Goal: Transaction & Acquisition: Purchase product/service

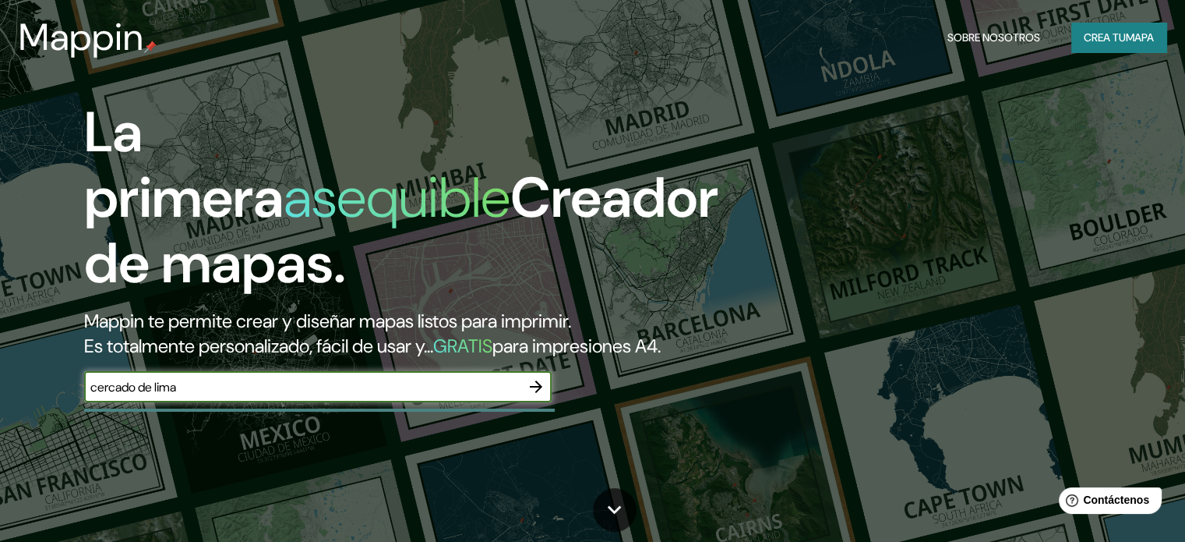
type input "cercado de lima"
click at [532, 396] on icon "button" at bounding box center [536, 386] width 19 height 19
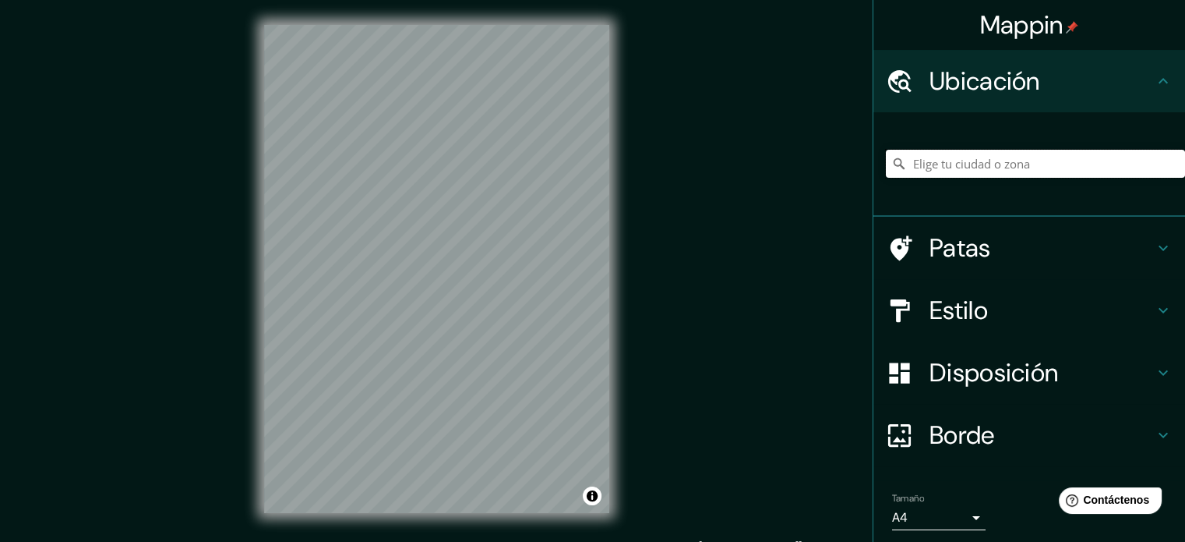
click at [1066, 150] on input "Elige tu ciudad o zona" at bounding box center [1035, 164] width 299 height 28
click at [1062, 159] on input "[GEOGRAPHIC_DATA], [GEOGRAPHIC_DATA]" at bounding box center [1035, 164] width 299 height 28
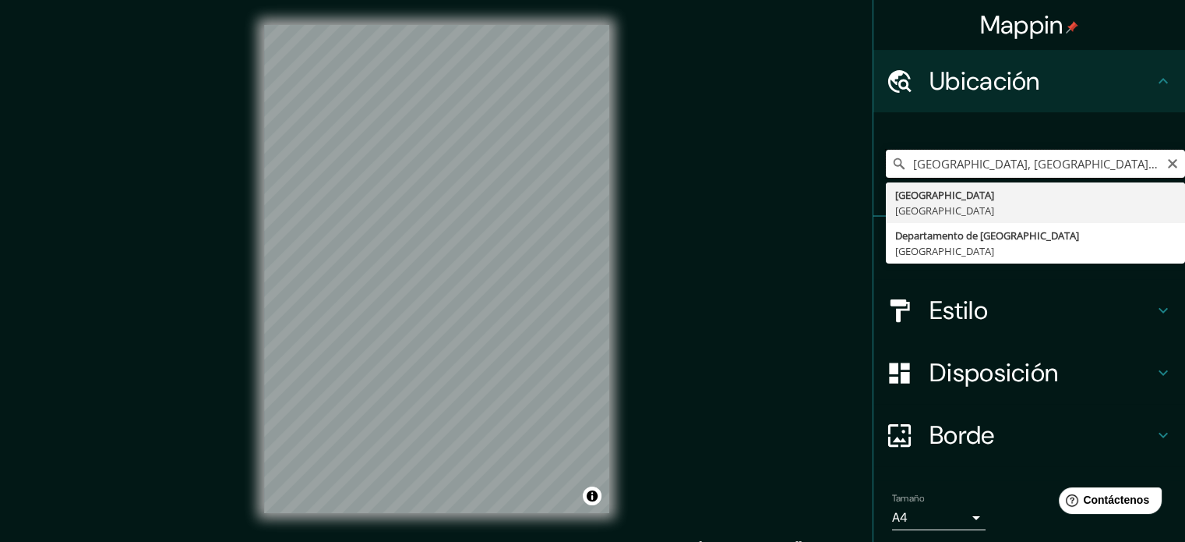
type input "[GEOGRAPHIC_DATA], [GEOGRAPHIC_DATA]"
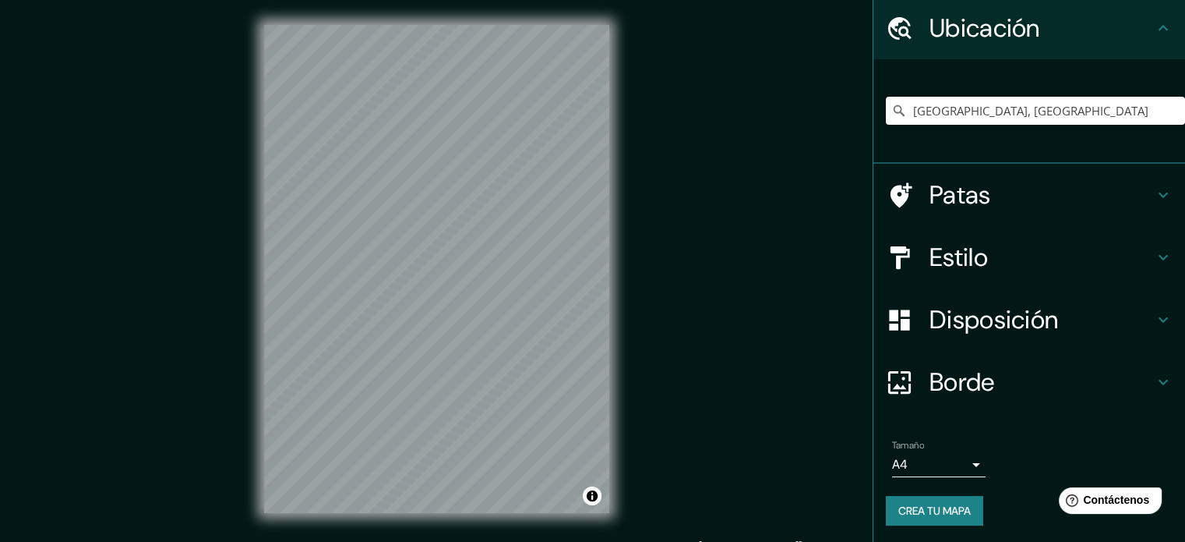
scroll to position [54, 0]
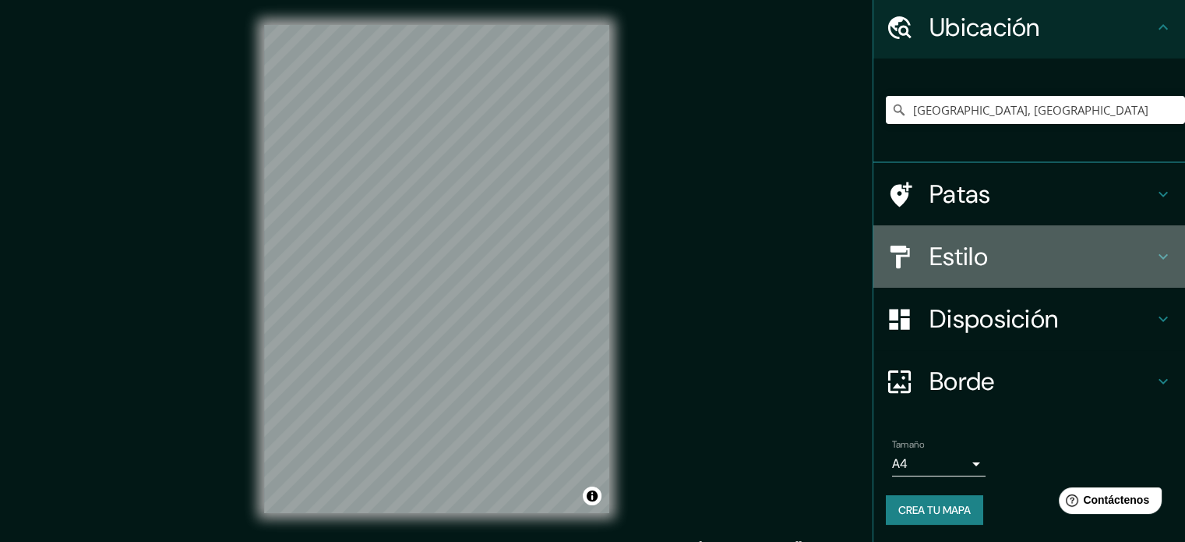
click at [1011, 270] on h4 "Estilo" at bounding box center [1042, 256] width 224 height 31
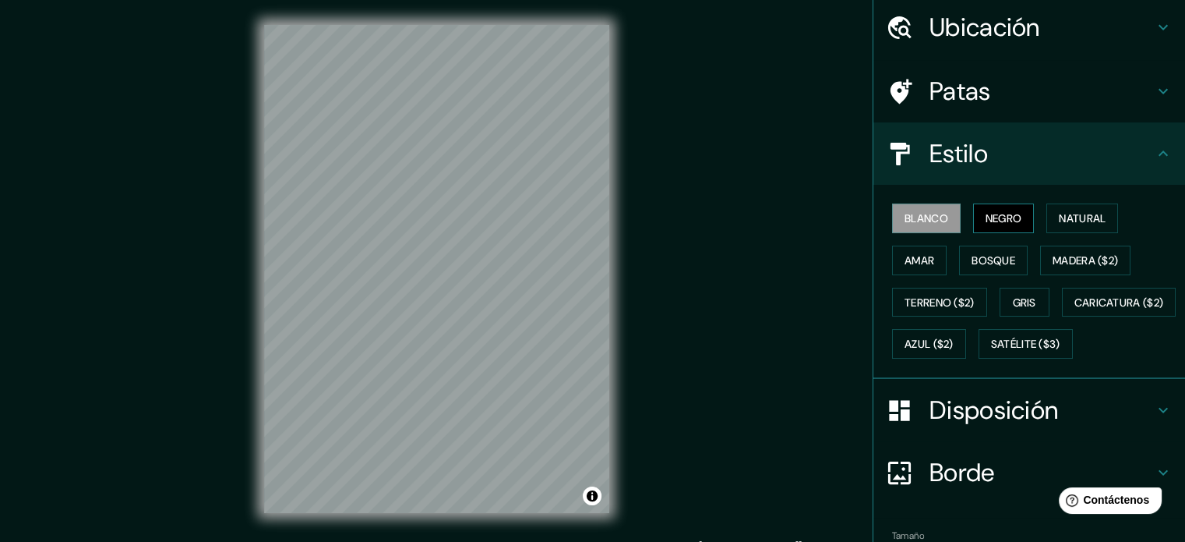
click at [986, 217] on font "Negro" at bounding box center [1004, 218] width 37 height 14
click at [1066, 211] on font "Natural" at bounding box center [1082, 218] width 47 height 14
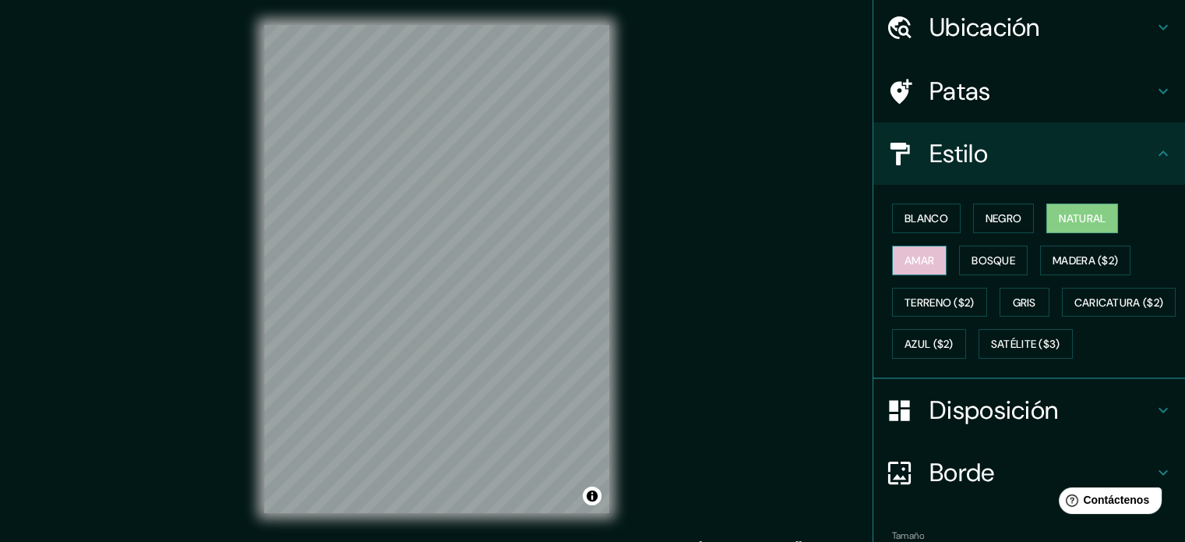
click at [917, 268] on button "Amar" at bounding box center [919, 260] width 55 height 30
click at [976, 267] on font "Bosque" at bounding box center [994, 260] width 44 height 20
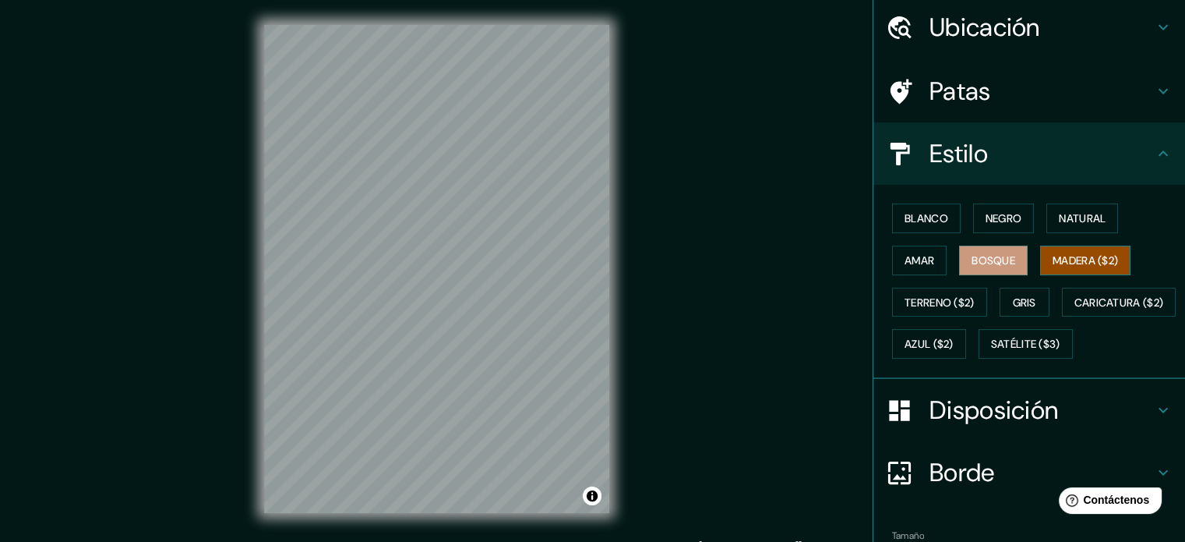
click at [1053, 265] on font "Madera ($2)" at bounding box center [1085, 260] width 65 height 14
click at [941, 298] on font "Terreno ($2)" at bounding box center [940, 302] width 70 height 14
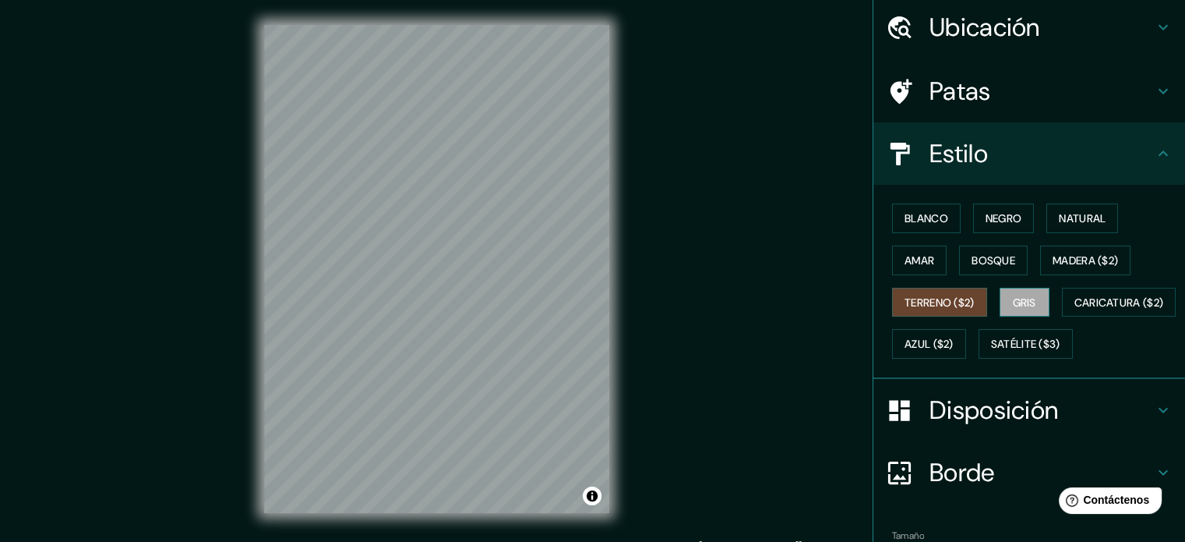
click at [1016, 298] on font "Gris" at bounding box center [1024, 302] width 23 height 14
click at [954, 334] on font "Azul ($2)" at bounding box center [929, 344] width 49 height 20
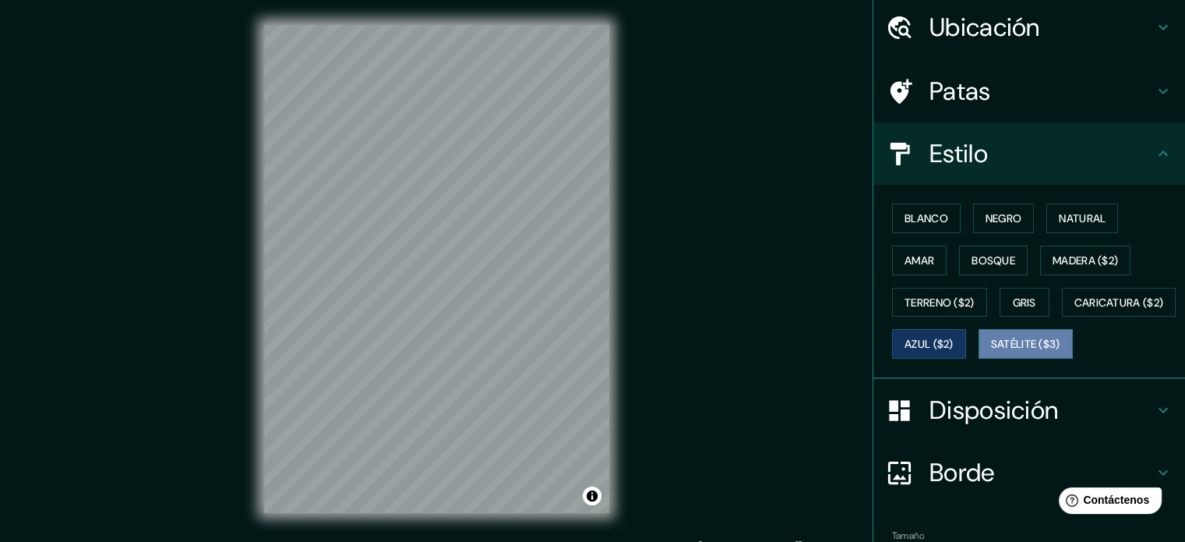
click at [979, 359] on button "Satélite ($3)" at bounding box center [1026, 344] width 94 height 30
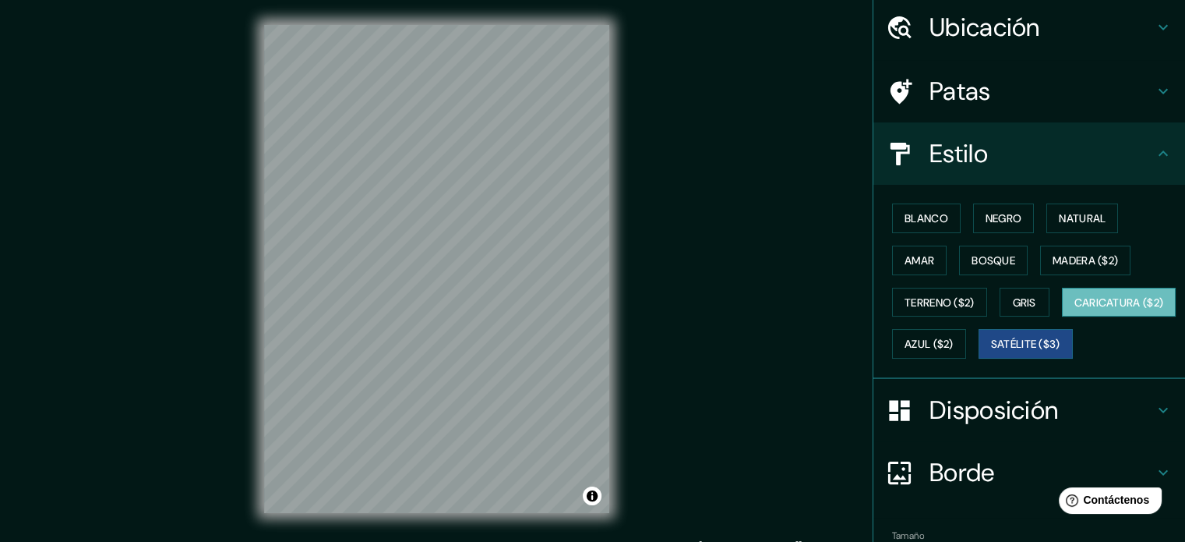
click at [1075, 313] on font "Caricatura ($2)" at bounding box center [1120, 302] width 90 height 20
click at [927, 213] on font "Blanco" at bounding box center [927, 218] width 44 height 14
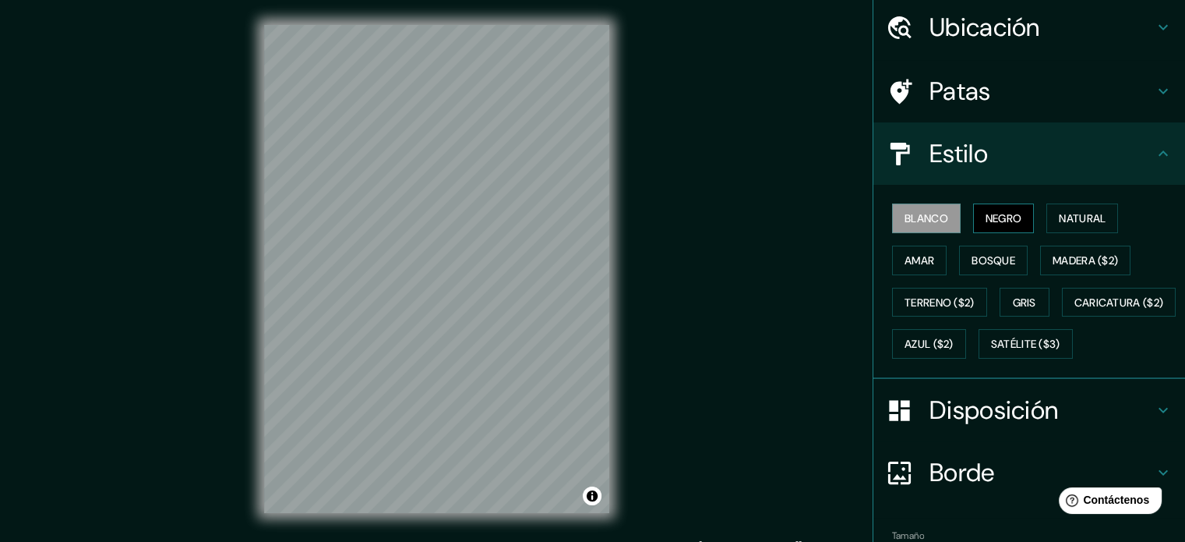
click at [986, 212] on font "Negro" at bounding box center [1004, 218] width 37 height 14
